Goal: Obtain resource: Obtain resource

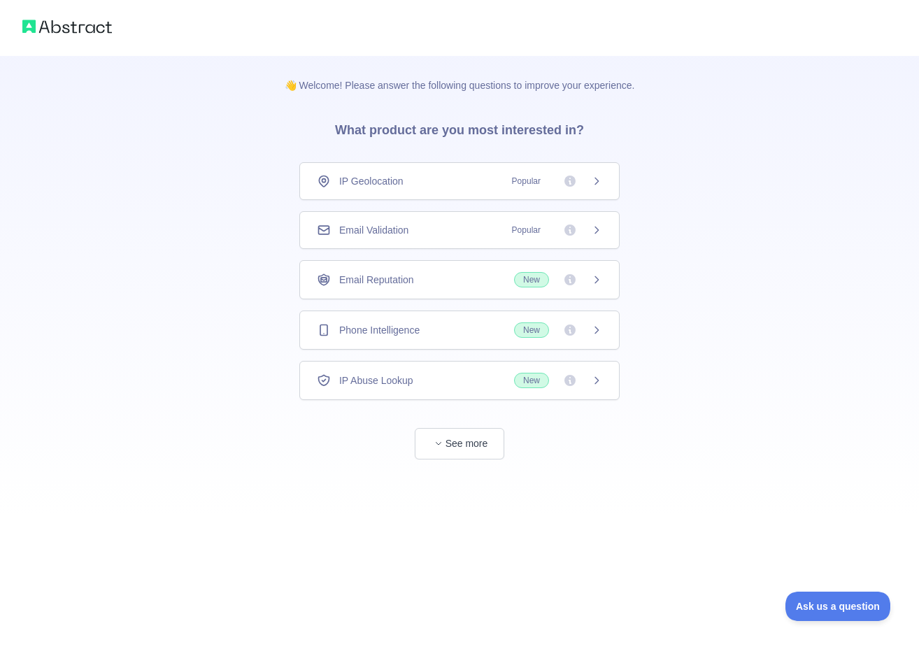
click at [58, 18] on img at bounding box center [67, 27] width 90 height 20
click at [72, 28] on img at bounding box center [67, 27] width 90 height 20
click at [480, 443] on button "See more" at bounding box center [460, 443] width 90 height 31
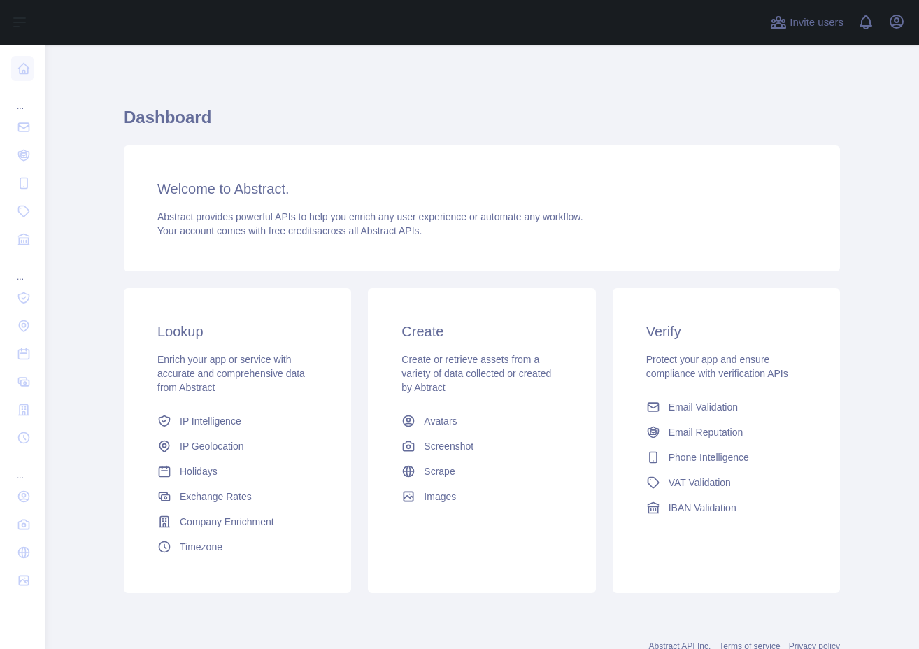
click at [348, 225] on span "Your account comes with free credits across all Abstract APIs." at bounding box center [289, 230] width 264 height 11
click at [836, 27] on span "Invite users" at bounding box center [817, 23] width 54 height 16
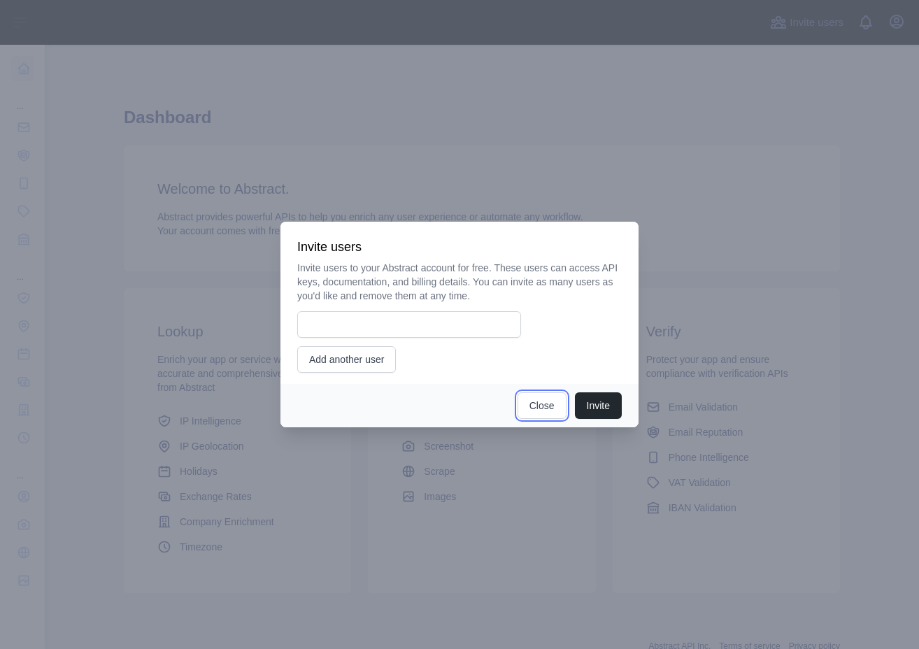
drag, startPoint x: 540, startPoint y: 407, endPoint x: 563, endPoint y: 391, distance: 28.1
click at [540, 406] on button "Close" at bounding box center [541, 405] width 49 height 27
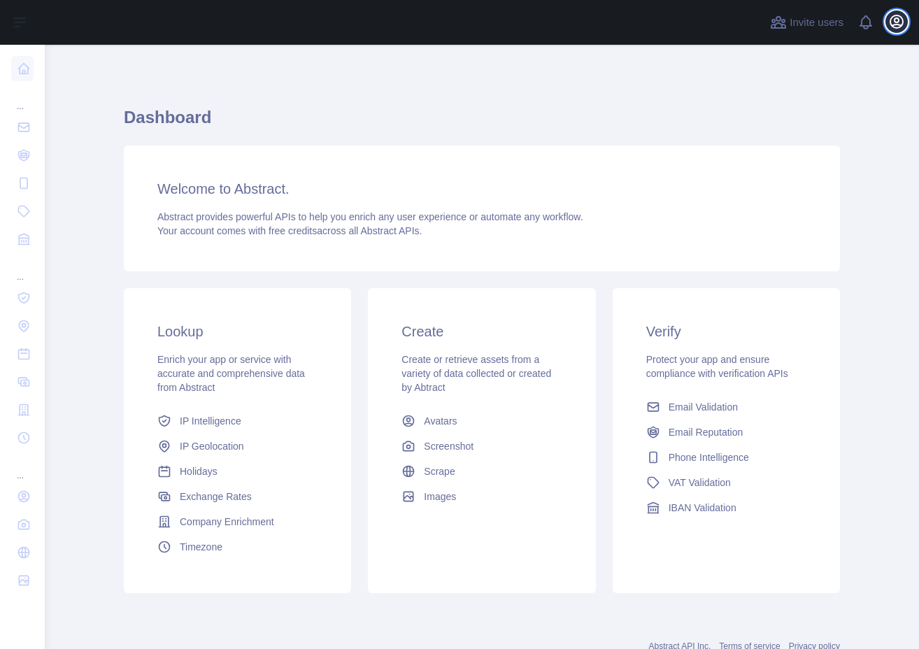
click at [896, 23] on icon "button" at bounding box center [896, 21] width 17 height 17
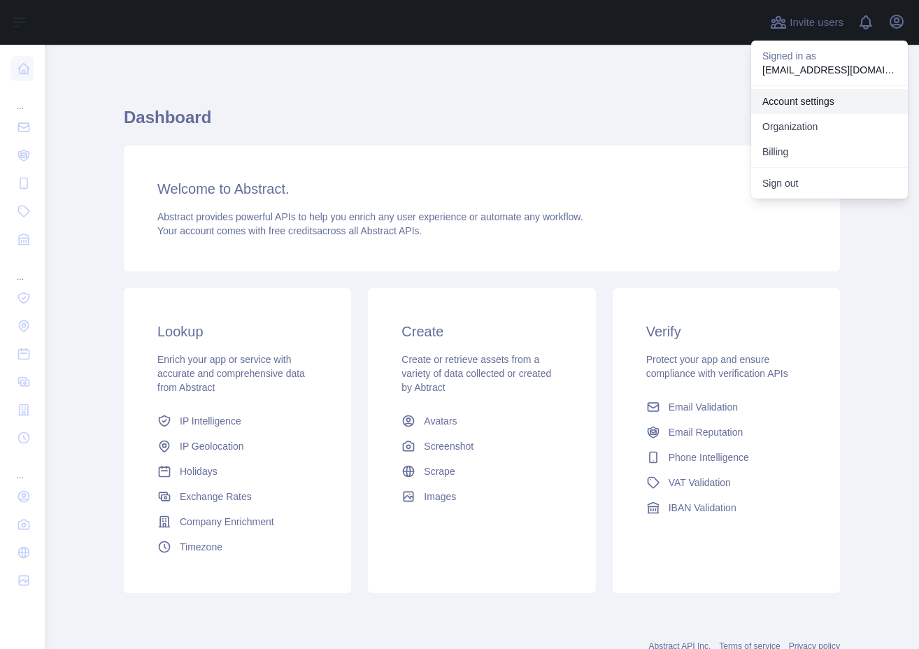
click at [855, 106] on link "Account settings" at bounding box center [829, 101] width 157 height 25
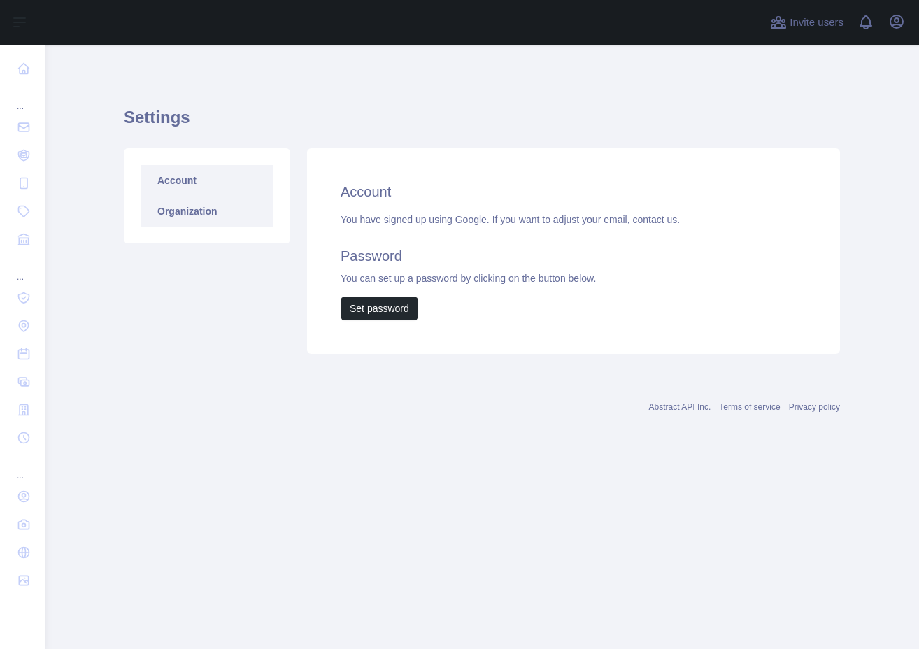
click at [199, 218] on link "Organization" at bounding box center [207, 211] width 133 height 31
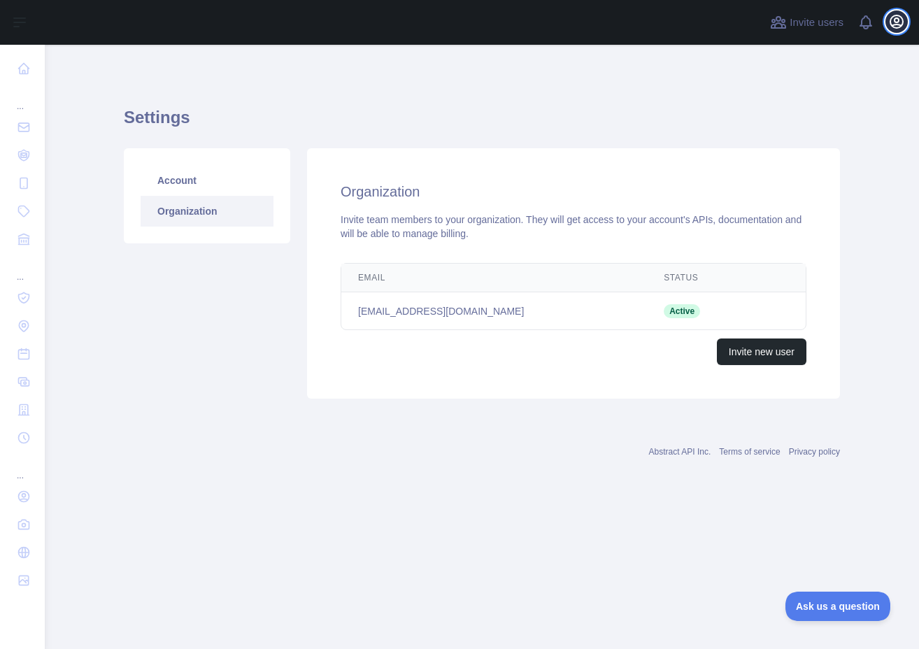
click at [889, 25] on icon "button" at bounding box center [896, 21] width 17 height 17
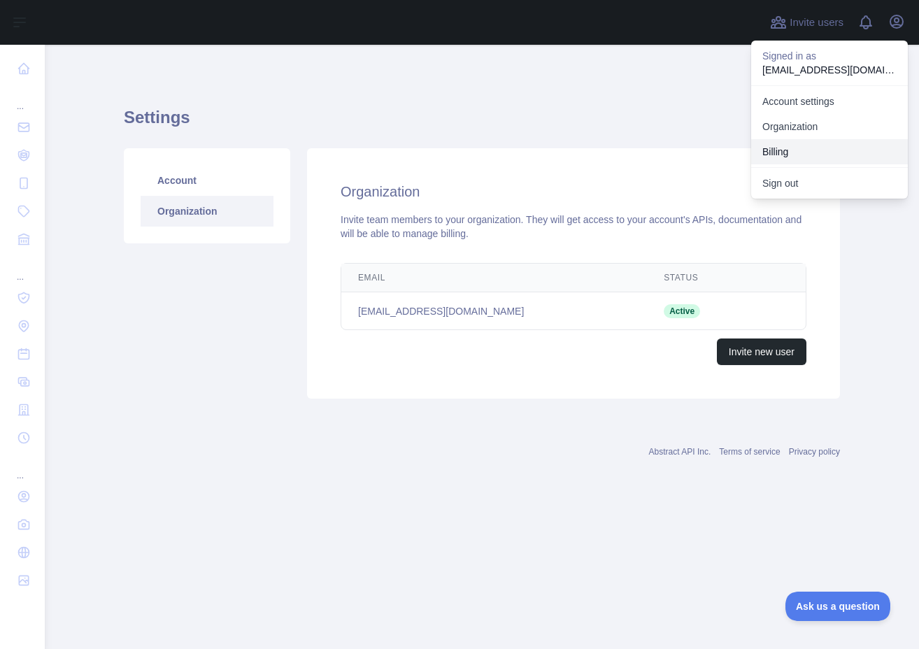
click at [832, 145] on button "Billing" at bounding box center [829, 151] width 157 height 25
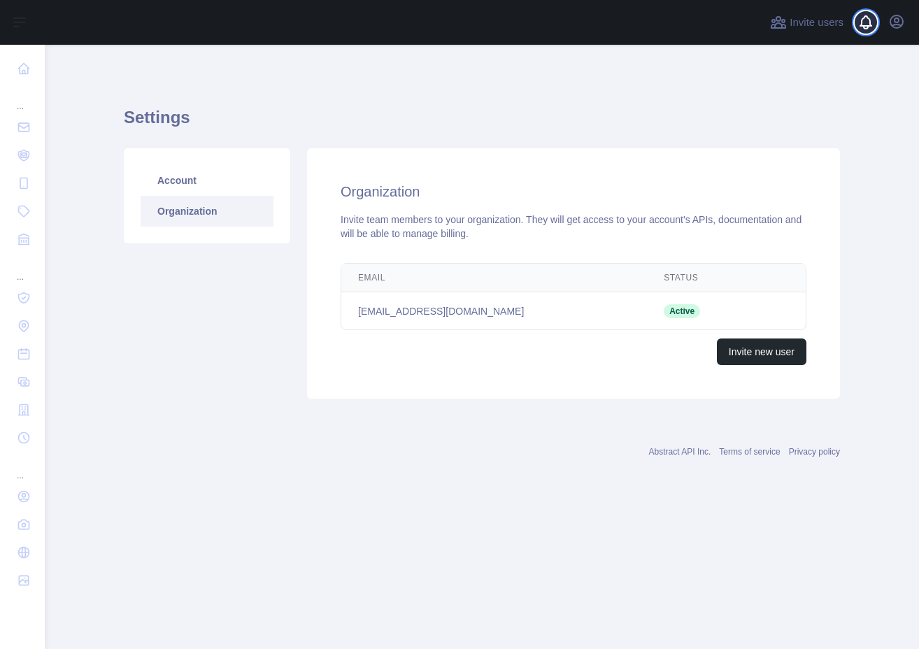
click at [874, 24] on div at bounding box center [871, 22] width 28 height 45
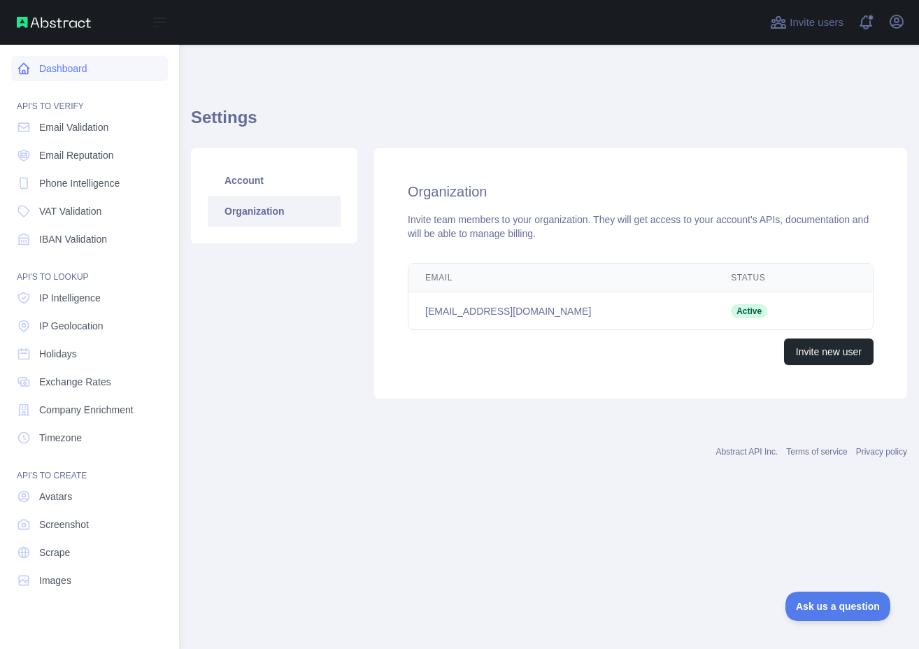
click at [76, 64] on link "Dashboard" at bounding box center [89, 68] width 157 height 25
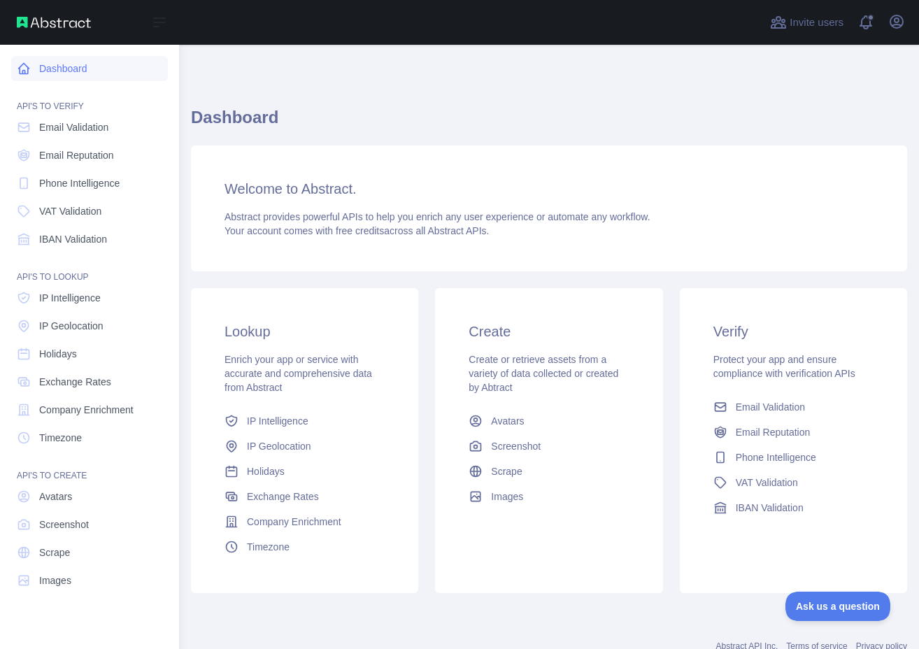
click at [76, 64] on link "Dashboard" at bounding box center [89, 68] width 157 height 25
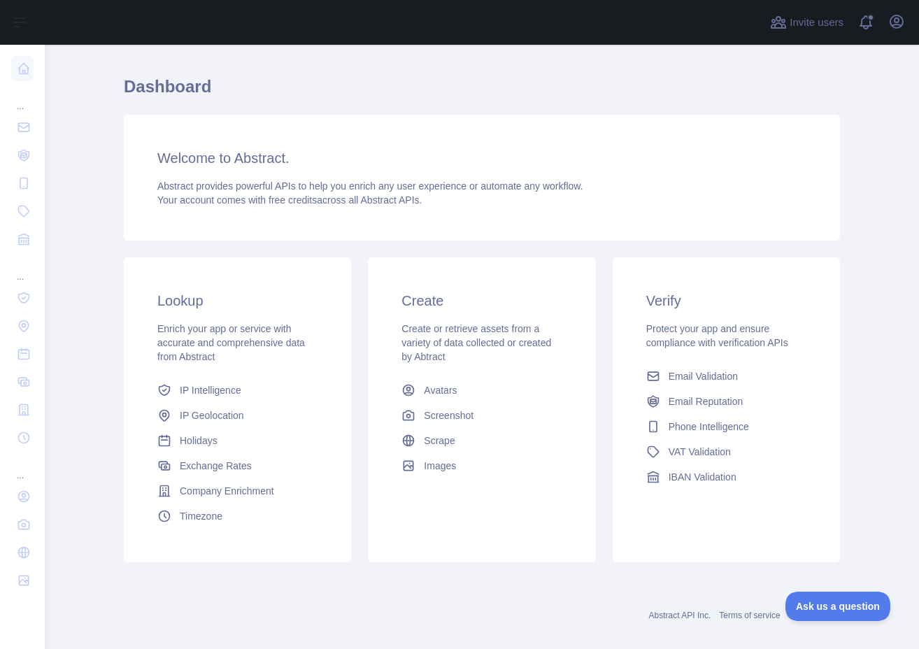
scroll to position [48, 0]
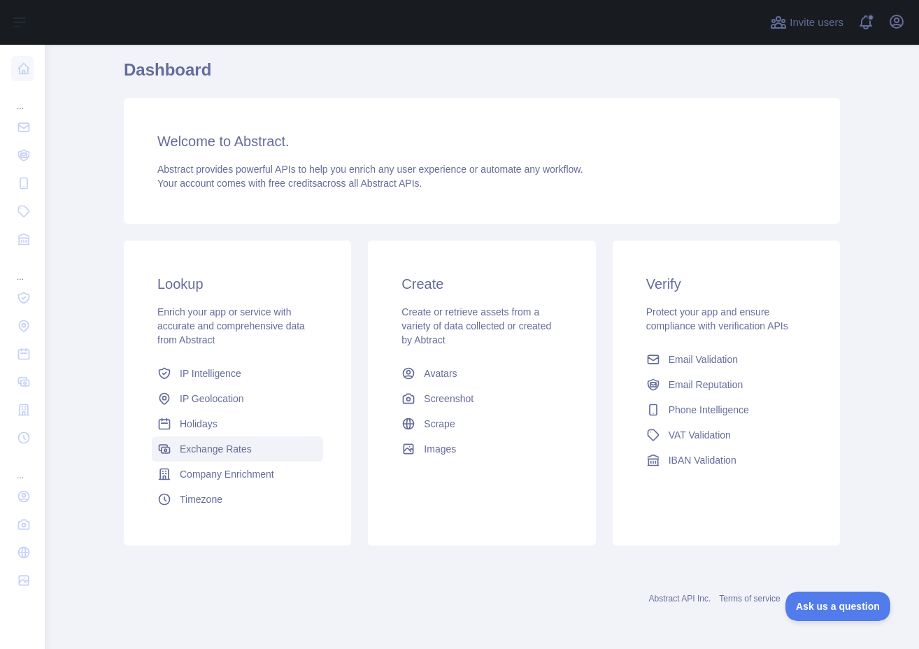
click at [220, 450] on span "Exchange Rates" at bounding box center [216, 449] width 72 height 14
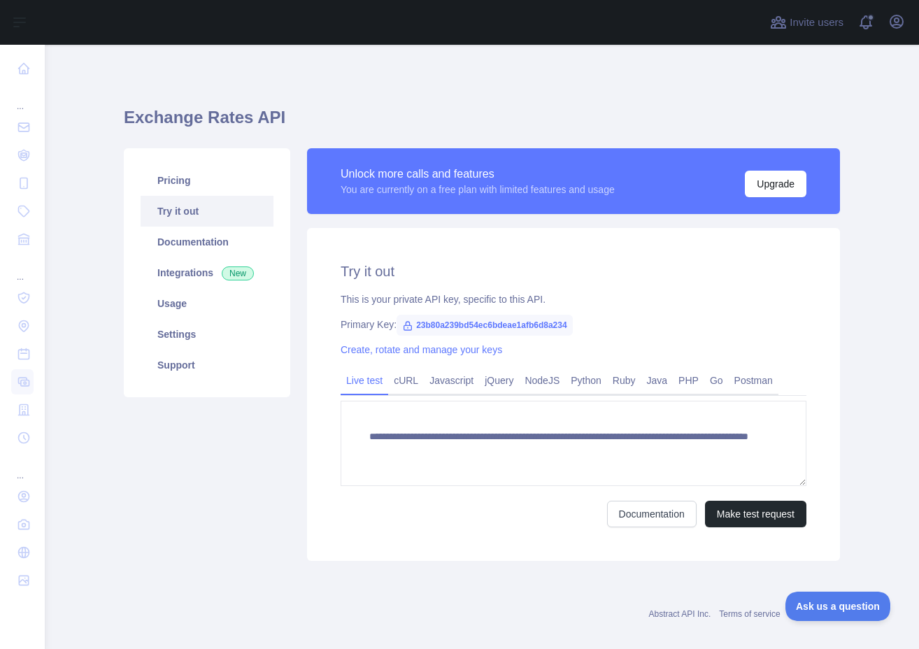
click at [464, 325] on span "23b80a239bd54ec6bdeae1afb6d8a234" at bounding box center [485, 325] width 176 height 21
click at [464, 324] on span "23b80a239bd54ec6bdeae1afb6d8a234" at bounding box center [485, 325] width 176 height 21
copy div "Primary Key: 23b80a239bd54ec6bdeae1afb6d8a234"
click at [497, 329] on span "23b80a239bd54ec6bdeae1afb6d8a234" at bounding box center [485, 325] width 176 height 21
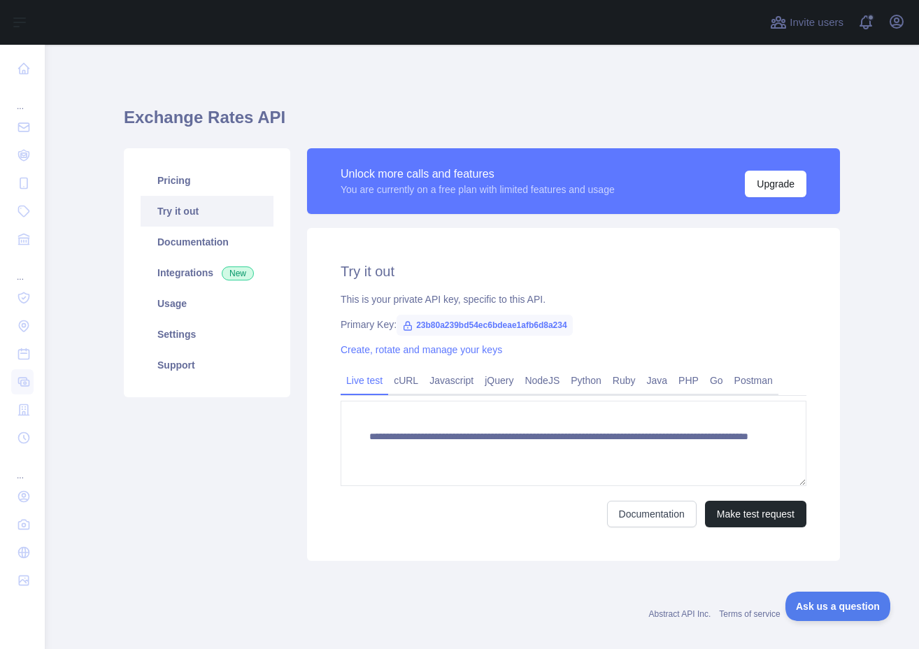
click at [471, 327] on span "23b80a239bd54ec6bdeae1afb6d8a234" at bounding box center [485, 325] width 176 height 21
copy span "23b80a239bd54ec6bdeae1afb6d8a234"
click at [465, 15] on div at bounding box center [403, 22] width 694 height 45
click at [528, 322] on span "23b80a239bd54ec6bdeae1afb6d8a234" at bounding box center [485, 325] width 176 height 21
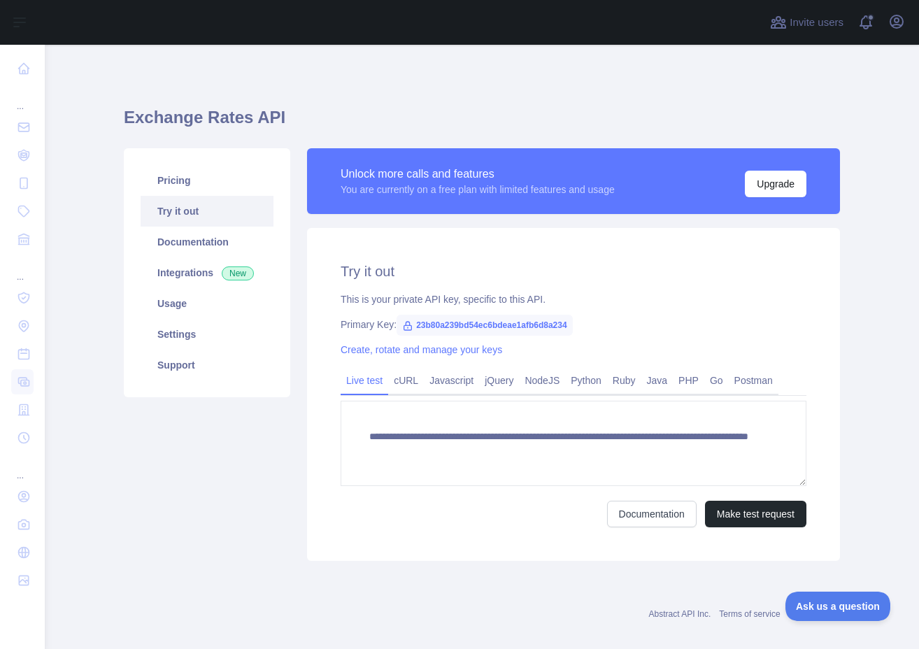
click at [522, 322] on span "23b80a239bd54ec6bdeae1afb6d8a234" at bounding box center [485, 325] width 176 height 21
copy span "23b80a239bd54ec6bdeae1afb6d8a234"
